Goal: Information Seeking & Learning: Find specific fact

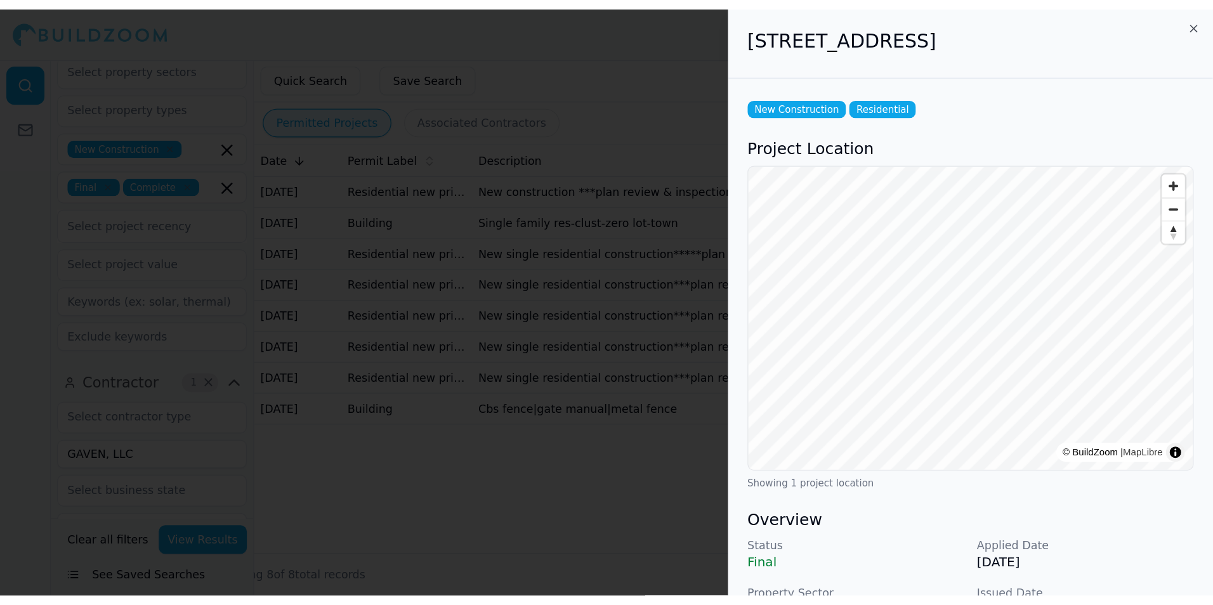
scroll to position [190, 0]
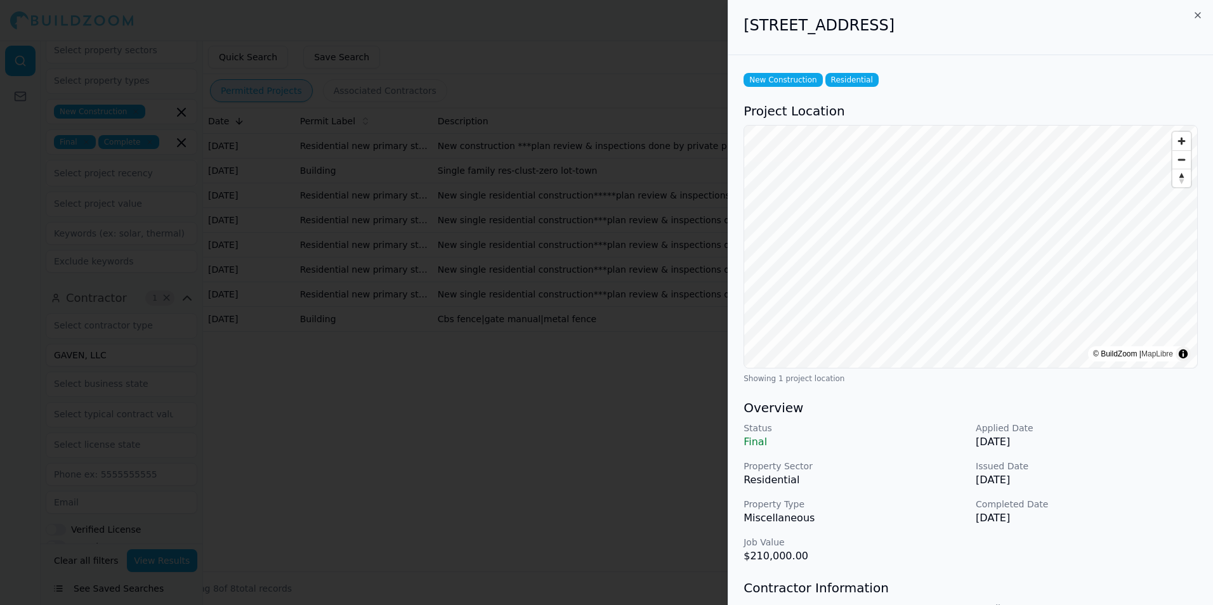
click at [526, 62] on div at bounding box center [606, 302] width 1213 height 605
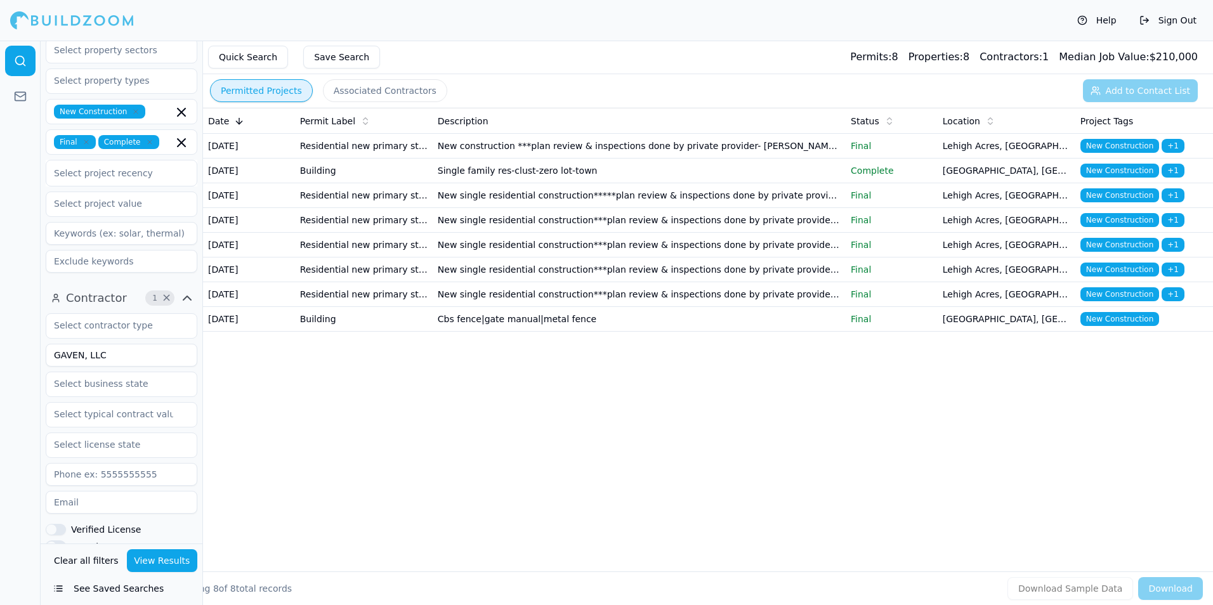
scroll to position [0, 0]
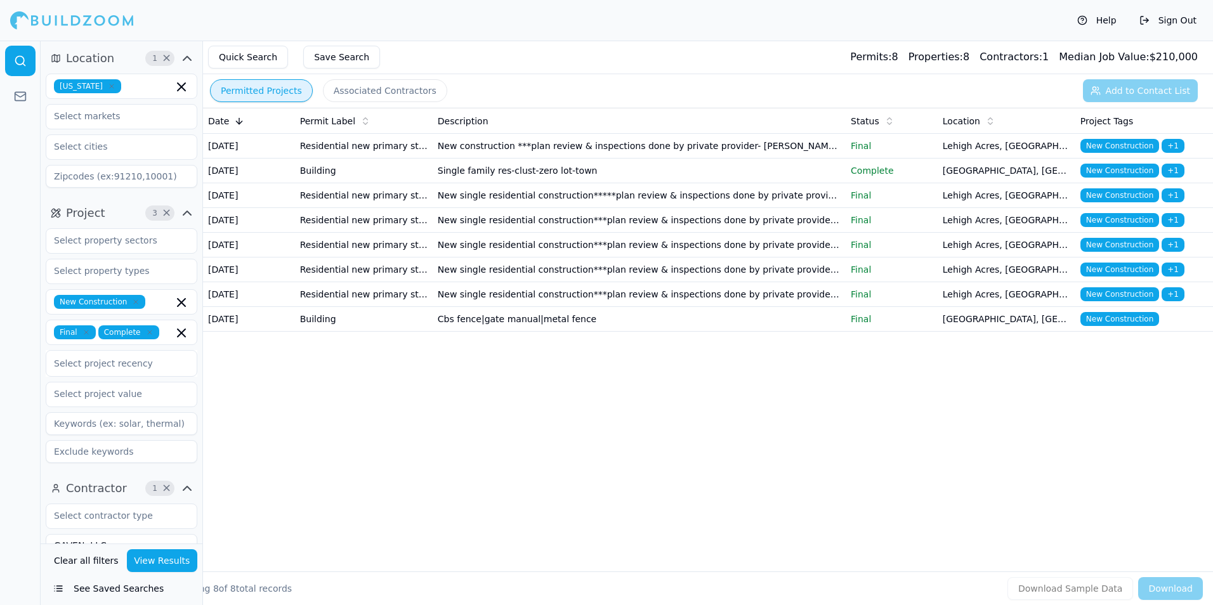
click at [108, 83] on icon "button" at bounding box center [112, 86] width 8 height 8
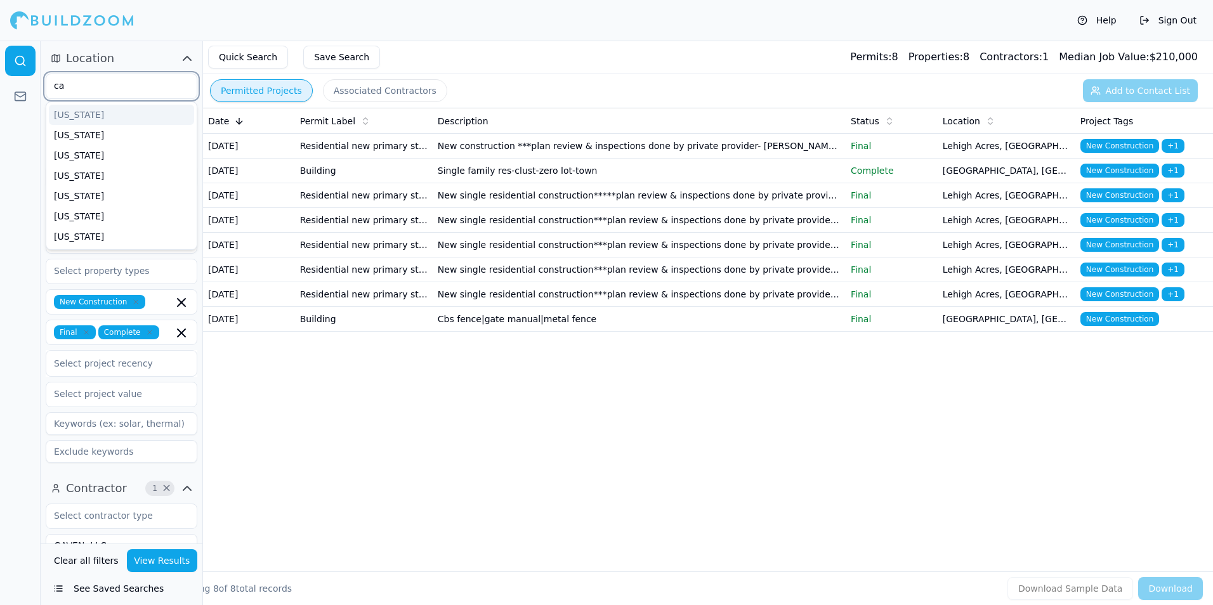
type input "cal"
click at [86, 112] on div "[US_STATE]" at bounding box center [121, 115] width 145 height 20
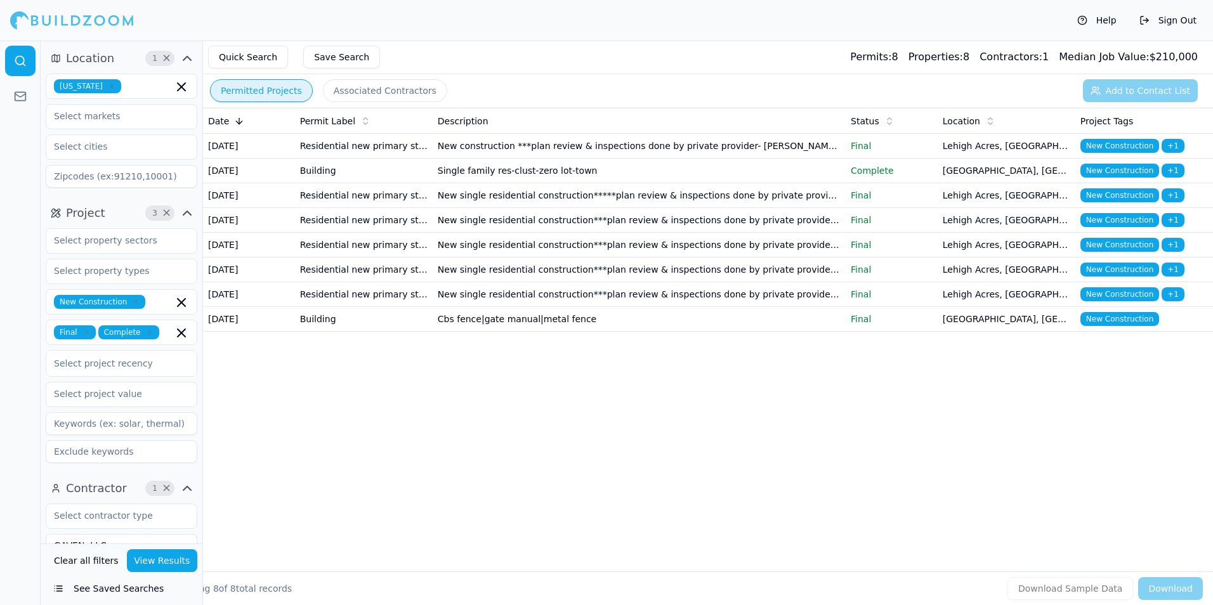
click at [424, 45] on div "Quick Search Save Search Permits: 8 Properties: 8 Contractors: 1 Median Job Val…" at bounding box center [708, 58] width 1010 height 34
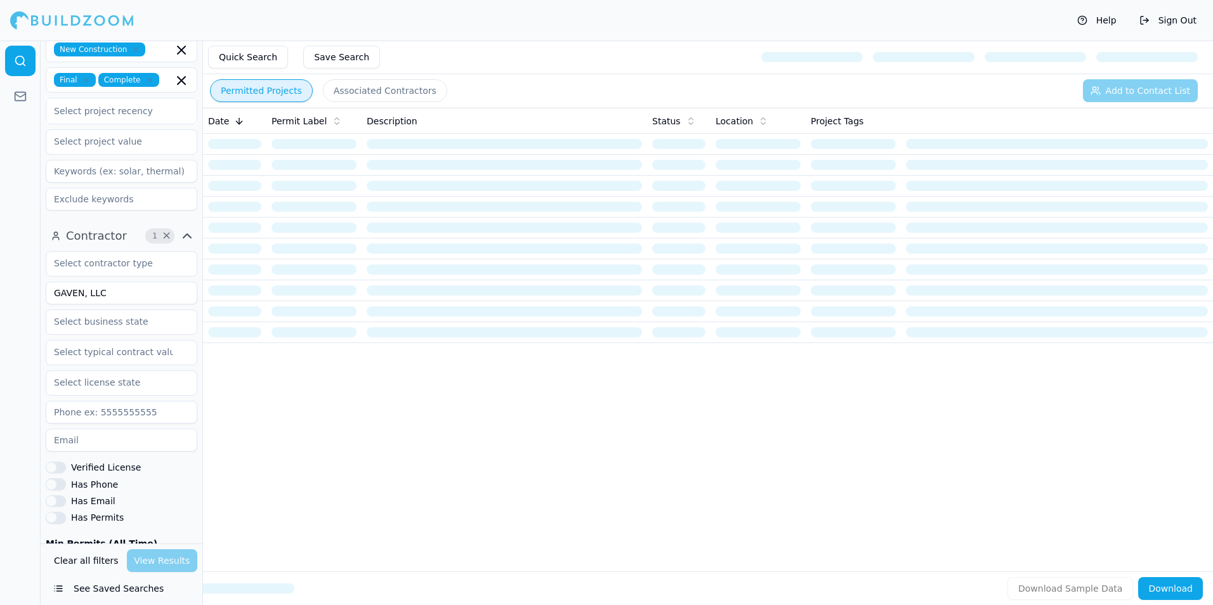
scroll to position [254, 0]
drag, startPoint x: 88, startPoint y: 293, endPoint x: 54, endPoint y: 291, distance: 34.3
click at [54, 291] on input "GAVEN, LLC" at bounding box center [122, 291] width 152 height 23
type input "Benz Ventures"
click at [487, 66] on div "Quick Search Save Search" at bounding box center [708, 58] width 1010 height 34
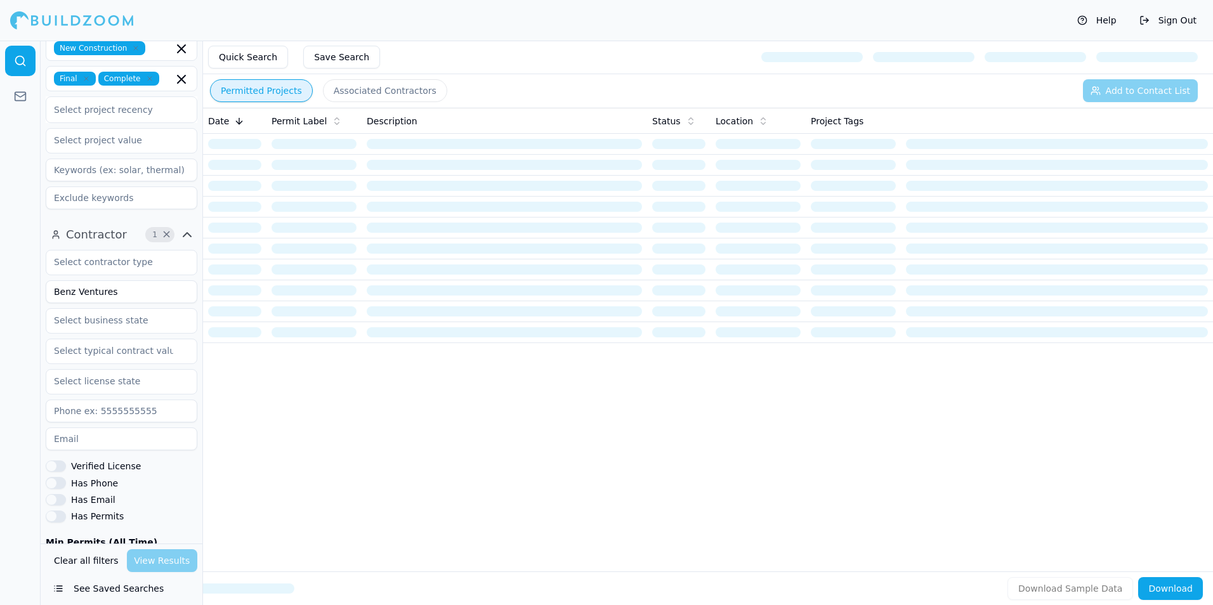
click at [154, 558] on div "Clear all filters View Results" at bounding box center [122, 560] width 152 height 23
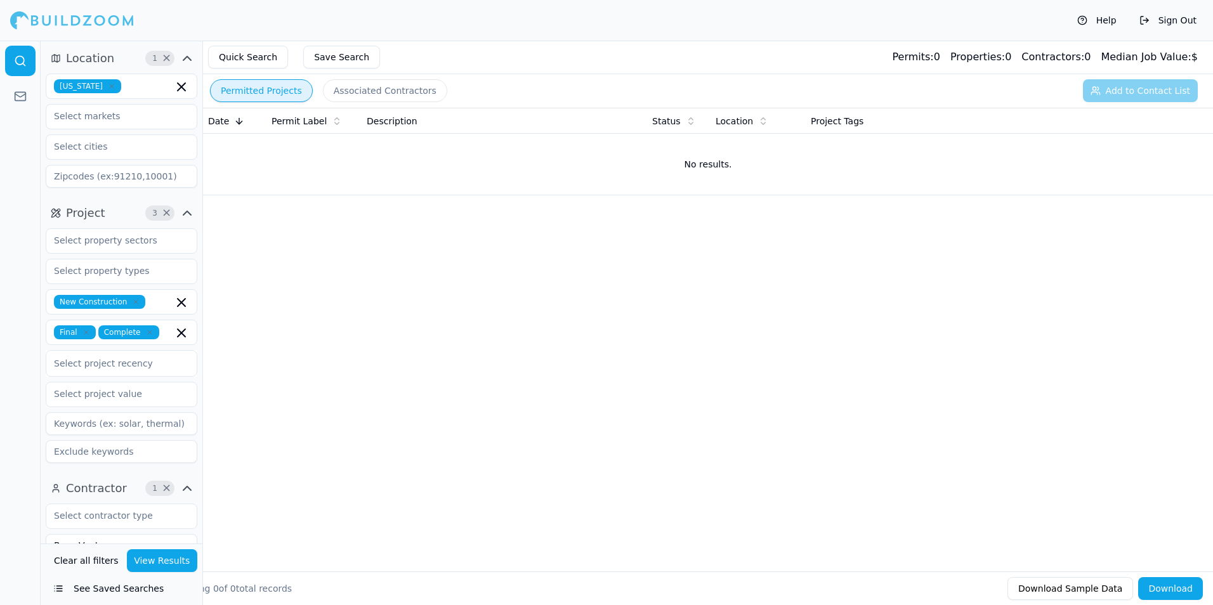
click at [169, 560] on button "View Results" at bounding box center [162, 560] width 71 height 23
click at [132, 302] on icon "button" at bounding box center [136, 302] width 8 height 8
click at [329, 162] on td "No results." at bounding box center [708, 164] width 1010 height 61
click at [161, 560] on button "View Results" at bounding box center [162, 560] width 71 height 23
